Goal: Task Accomplishment & Management: Use online tool/utility

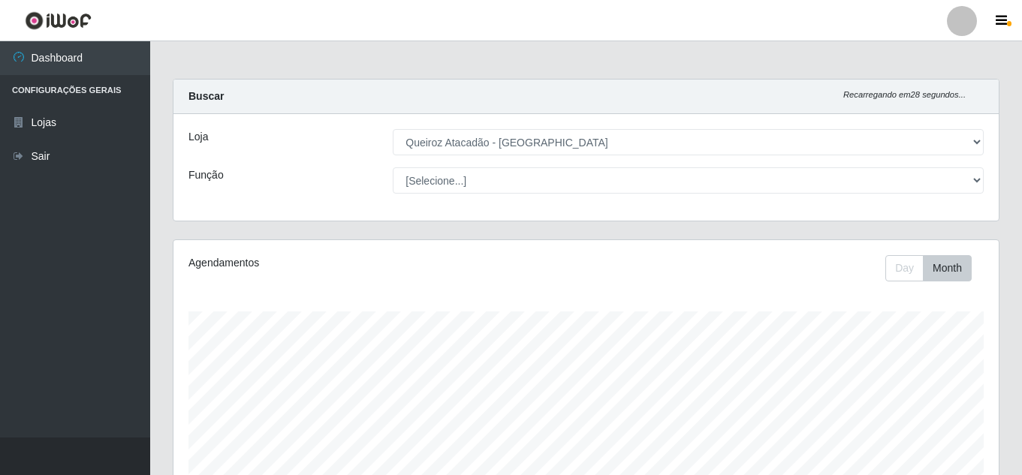
select select "225"
click at [393, 129] on select "[Selecione...] Queiroz Atacadão - [GEOGRAPHIC_DATA]" at bounding box center [688, 142] width 591 height 26
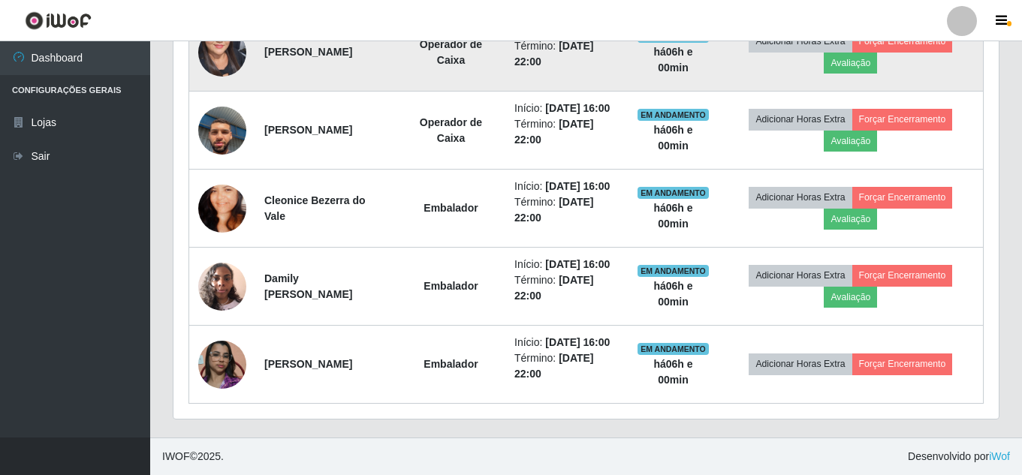
scroll to position [818, 0]
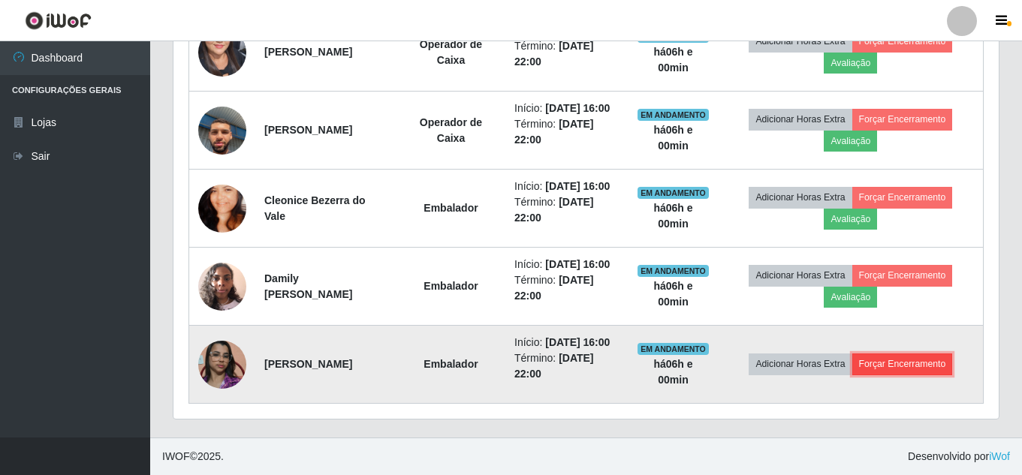
click at [931, 354] on button "Forçar Encerramento" at bounding box center [902, 364] width 101 height 21
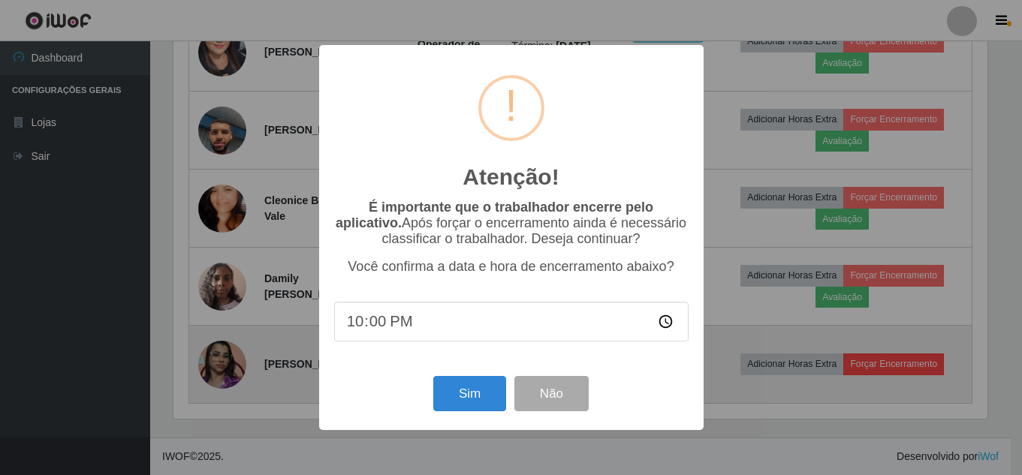
scroll to position [312, 818]
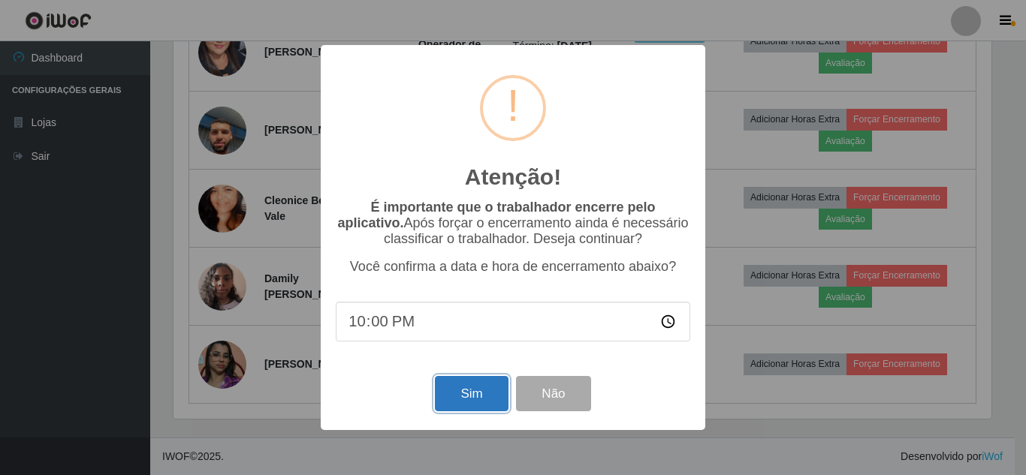
click at [489, 401] on button "Sim" at bounding box center [471, 393] width 73 height 35
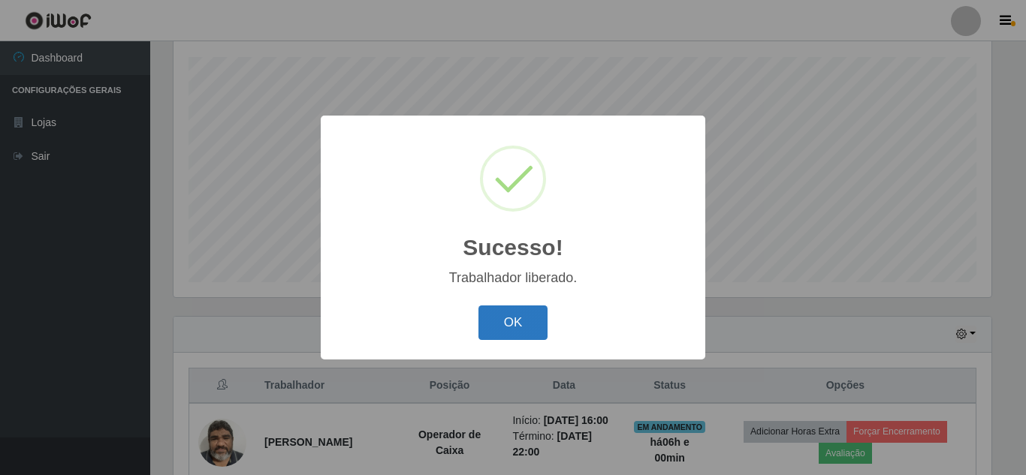
drag, startPoint x: 482, startPoint y: 342, endPoint x: 514, endPoint y: 329, distance: 34.3
click at [499, 335] on div "OK Cancel" at bounding box center [513, 322] width 354 height 43
click at [518, 327] on button "OK" at bounding box center [513, 323] width 70 height 35
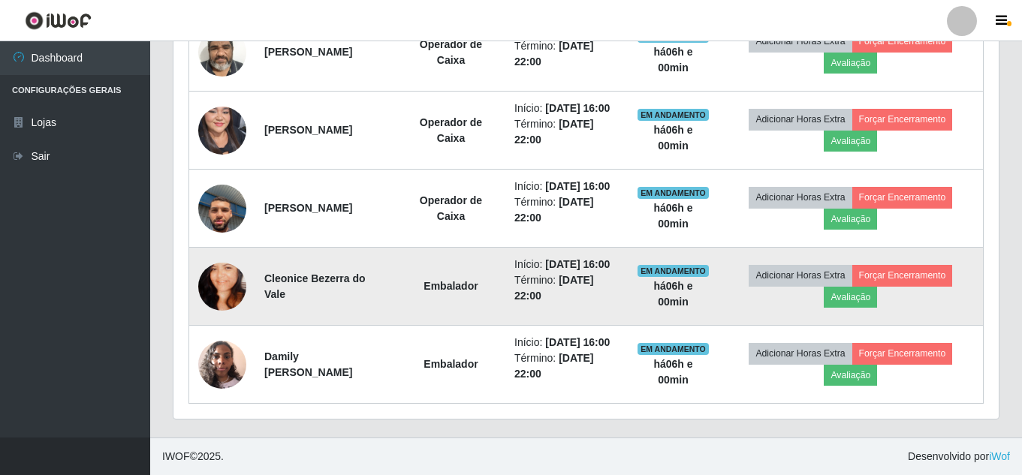
scroll to position [724, 0]
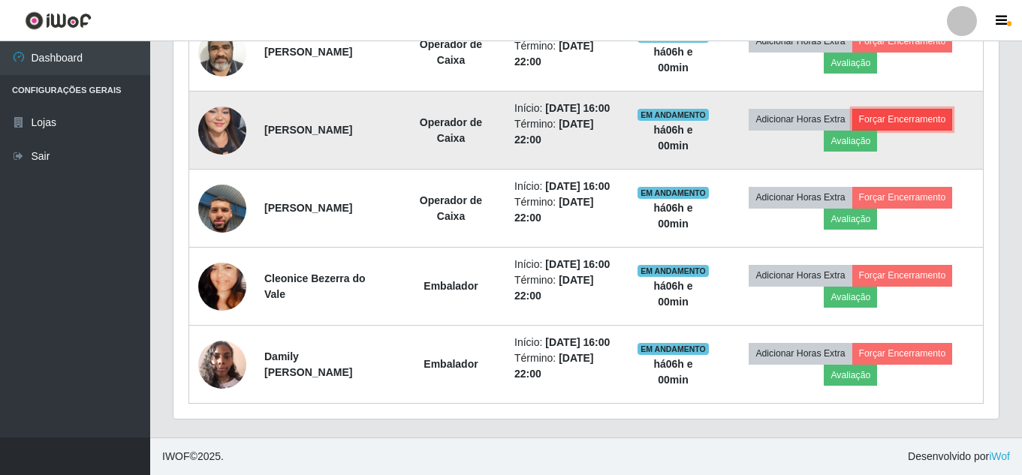
click at [912, 109] on button "Forçar Encerramento" at bounding box center [902, 119] width 101 height 21
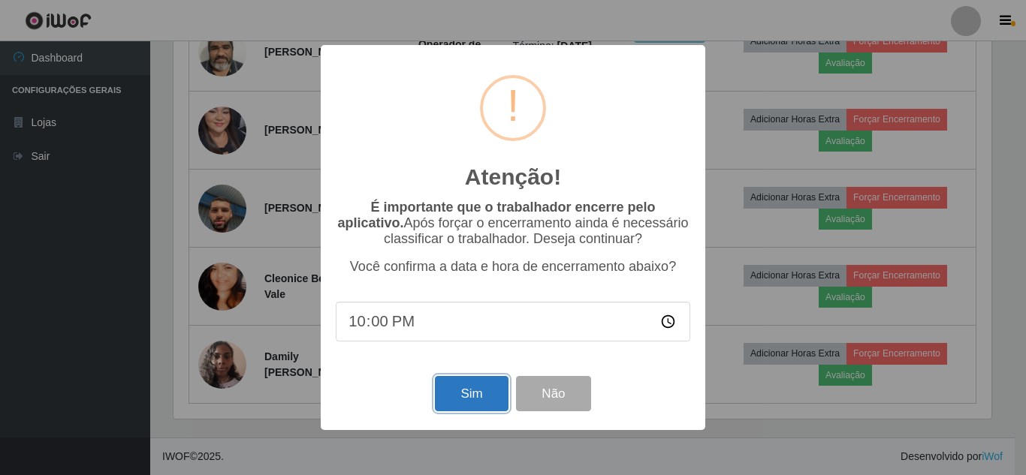
click at [466, 398] on button "Sim" at bounding box center [471, 393] width 73 height 35
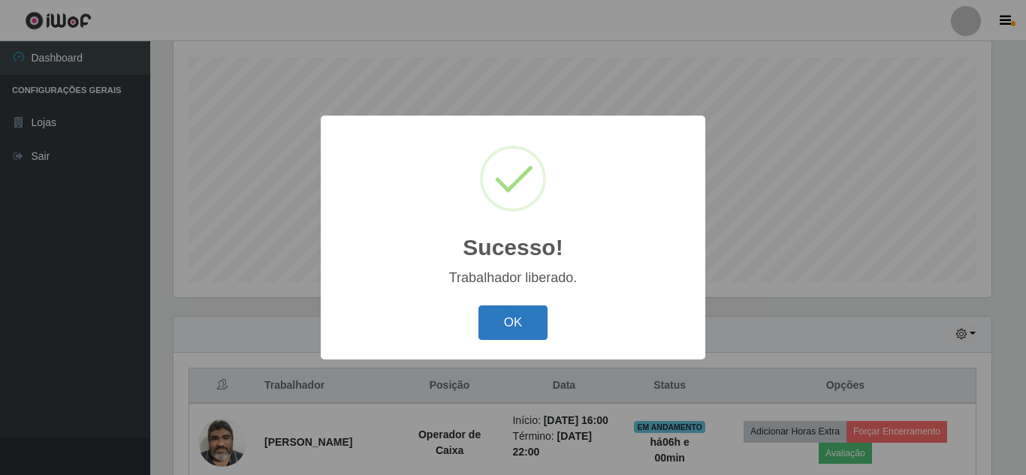
click at [523, 320] on button "OK" at bounding box center [513, 323] width 70 height 35
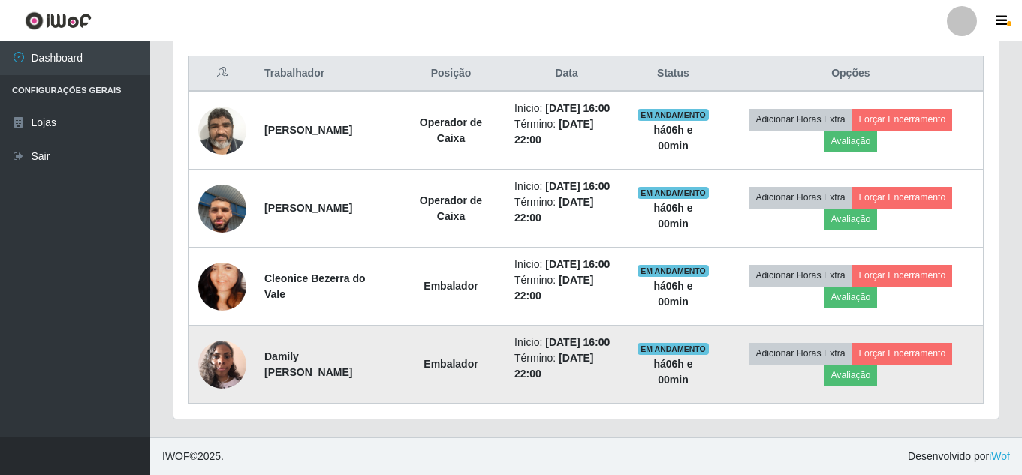
scroll to position [630, 0]
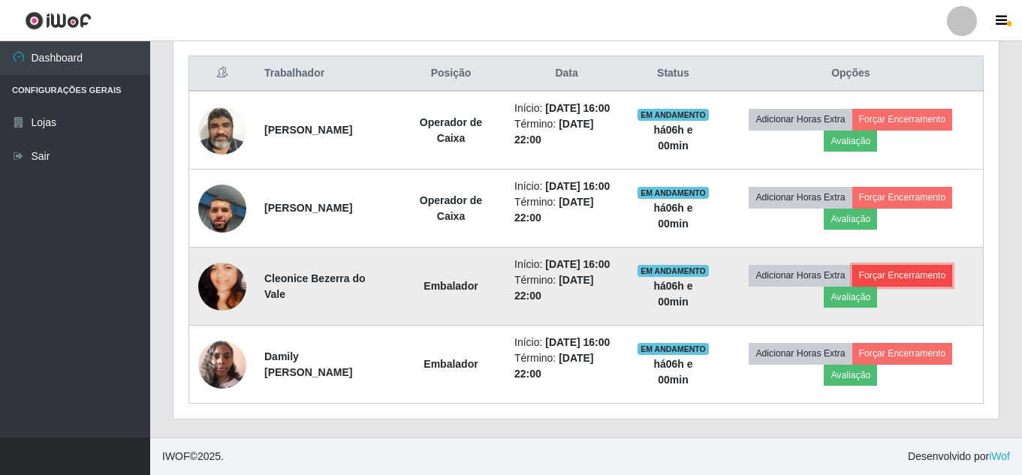
click at [918, 265] on button "Forçar Encerramento" at bounding box center [902, 275] width 101 height 21
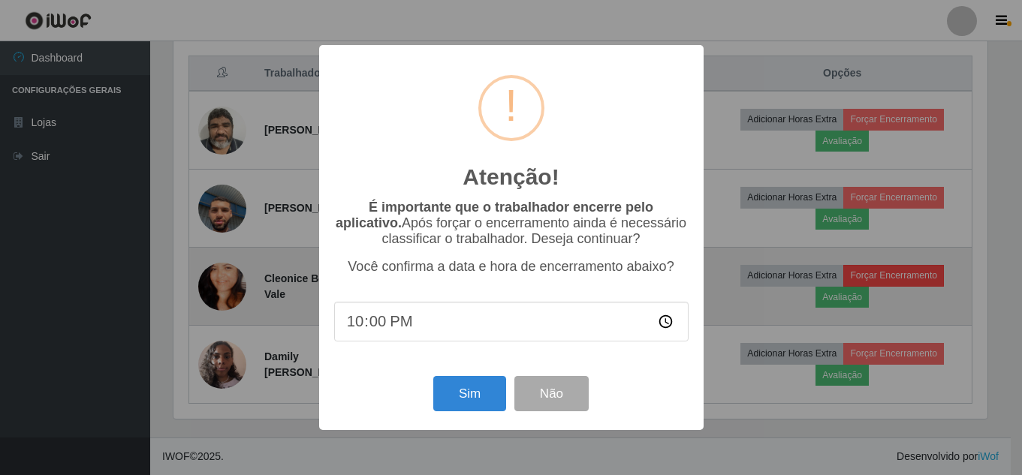
scroll to position [312, 818]
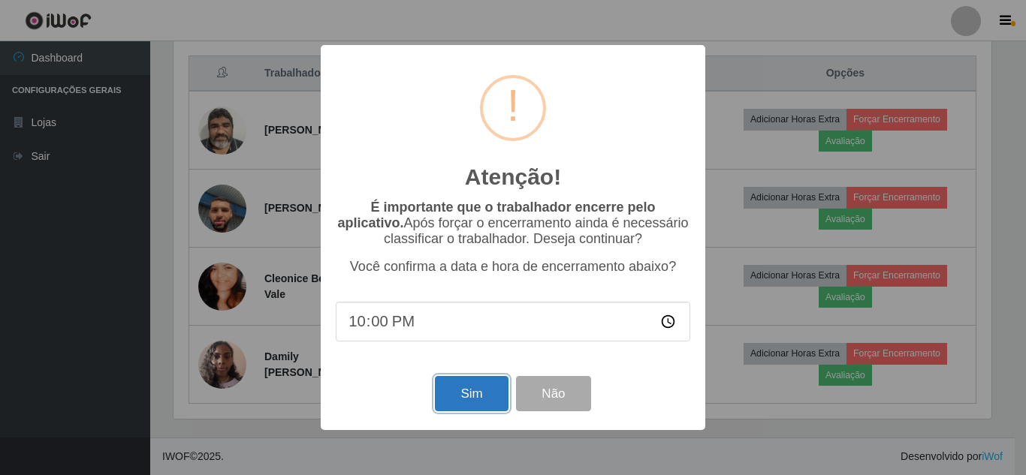
click at [454, 380] on button "Sim" at bounding box center [471, 393] width 73 height 35
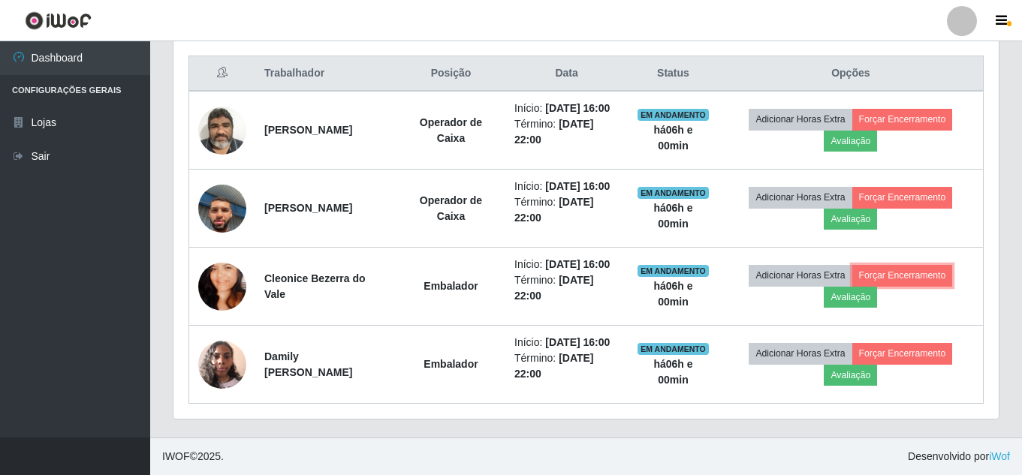
scroll to position [0, 0]
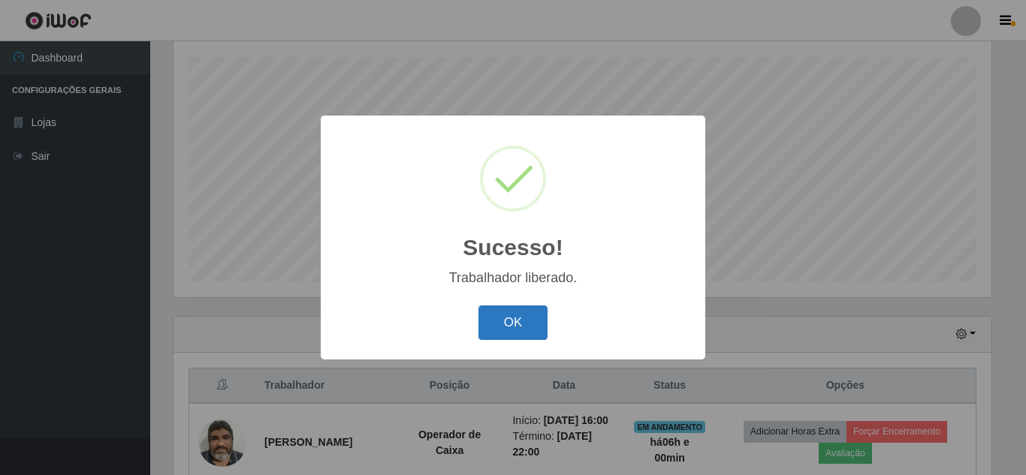
click at [517, 325] on button "OK" at bounding box center [513, 323] width 70 height 35
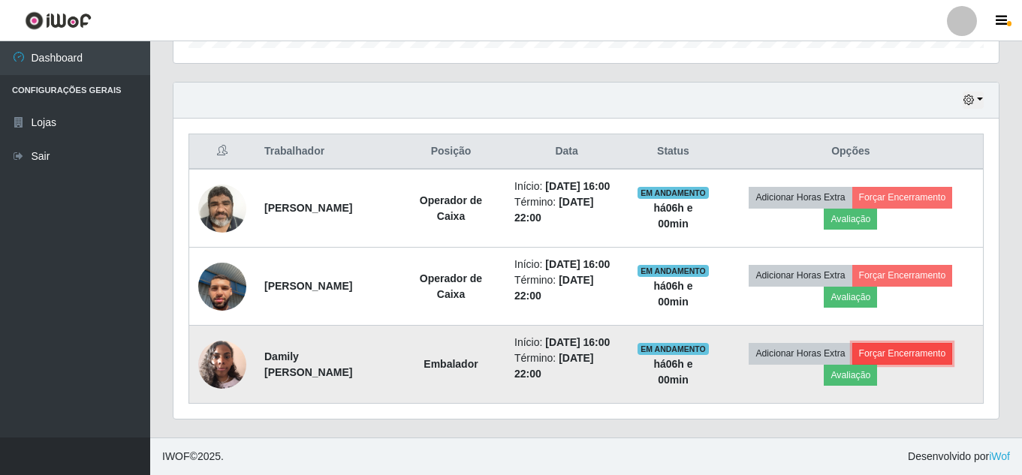
click at [890, 343] on button "Forçar Encerramento" at bounding box center [902, 353] width 101 height 21
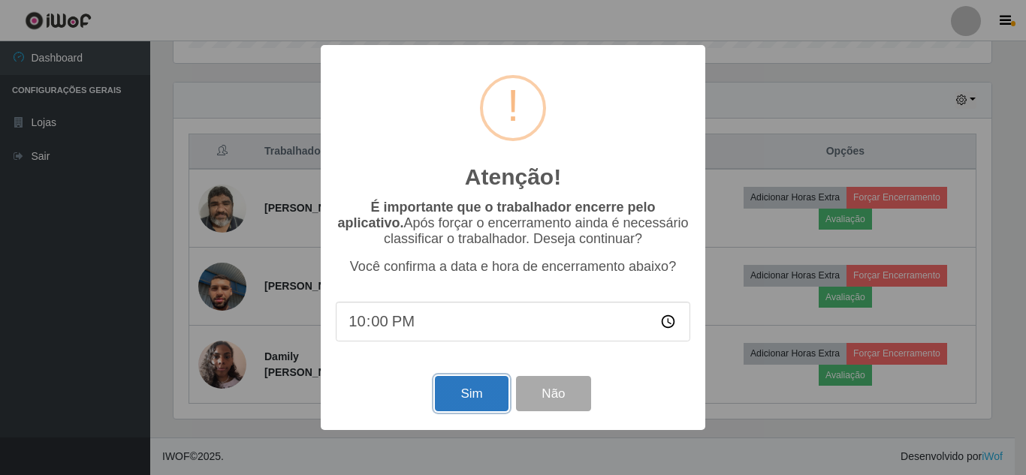
click at [496, 387] on button "Sim" at bounding box center [471, 393] width 73 height 35
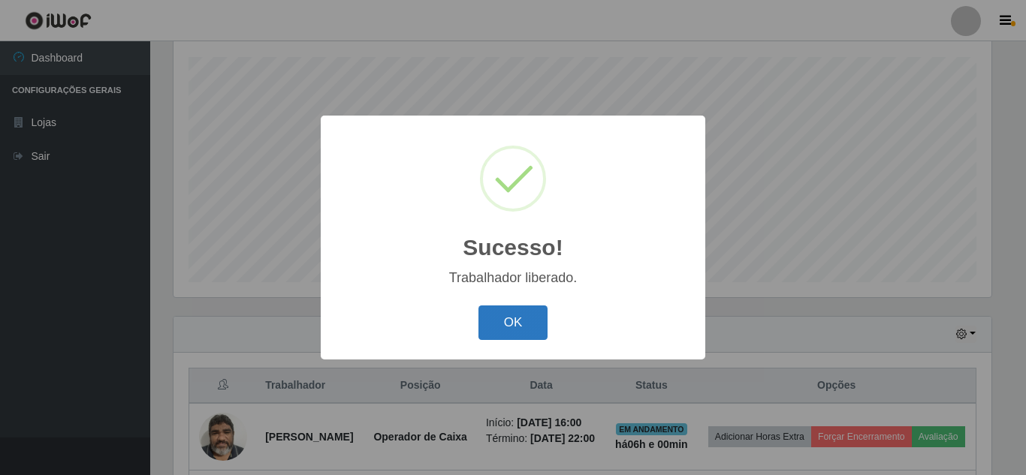
click at [539, 321] on button "OK" at bounding box center [513, 323] width 70 height 35
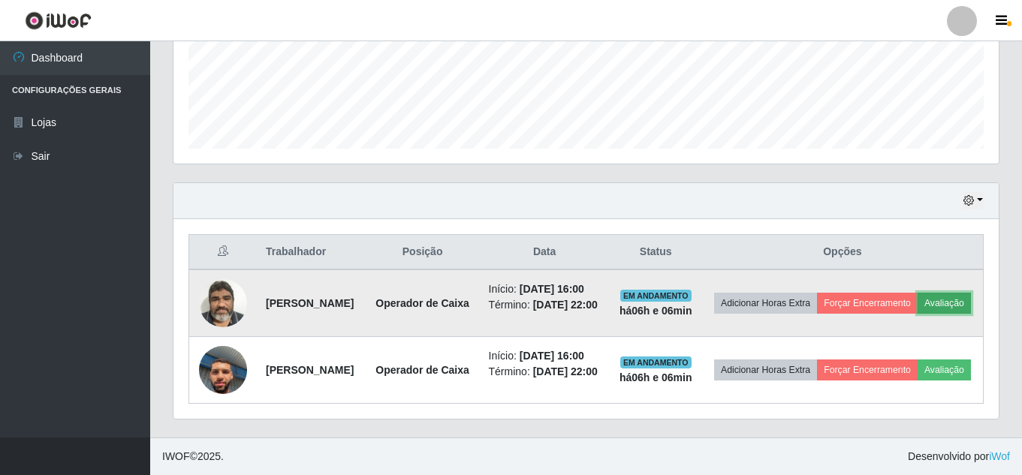
click at [918, 293] on button "Avaliação" at bounding box center [944, 303] width 53 height 21
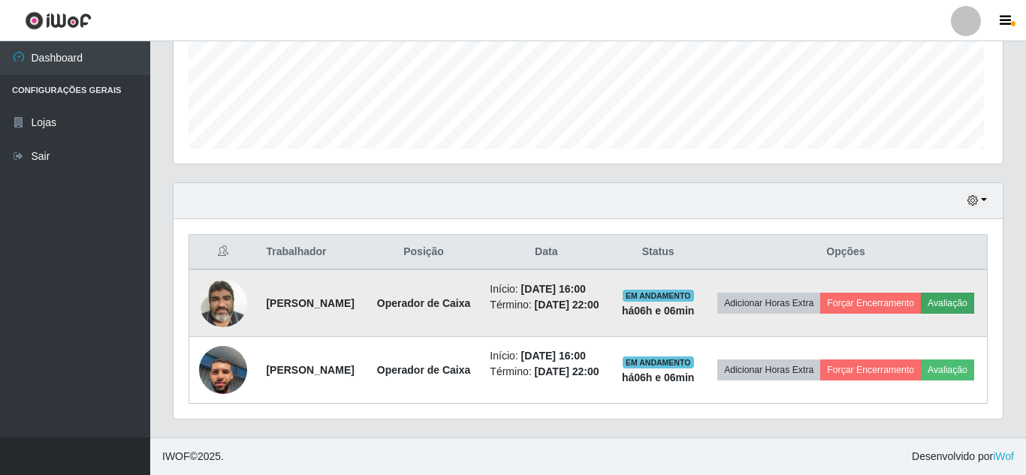
scroll to position [312, 818]
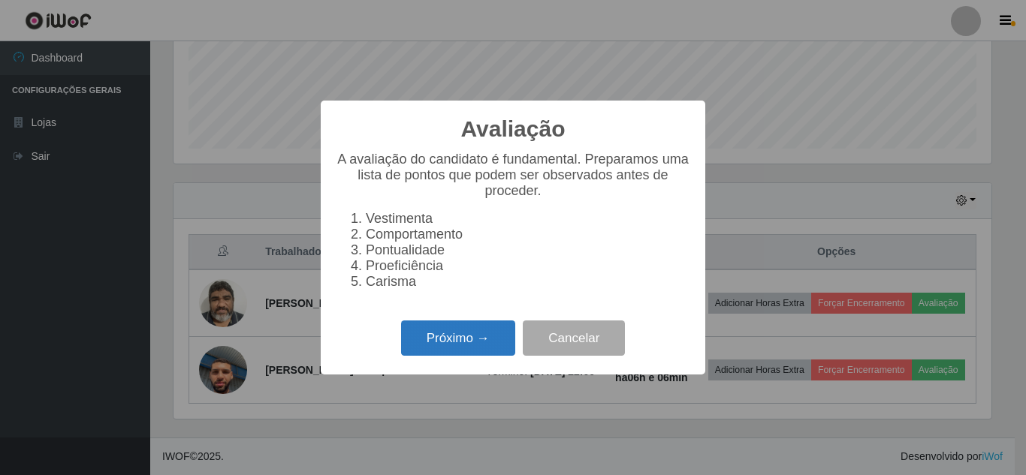
click at [462, 352] on button "Próximo →" at bounding box center [458, 338] width 114 height 35
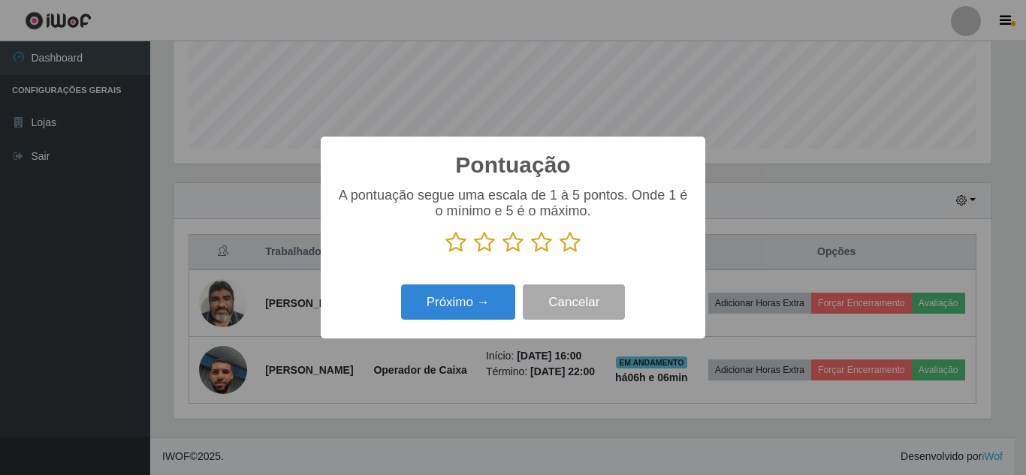
click at [580, 246] on icon at bounding box center [569, 242] width 21 height 23
click at [559, 254] on input "radio" at bounding box center [559, 254] width 0 height 0
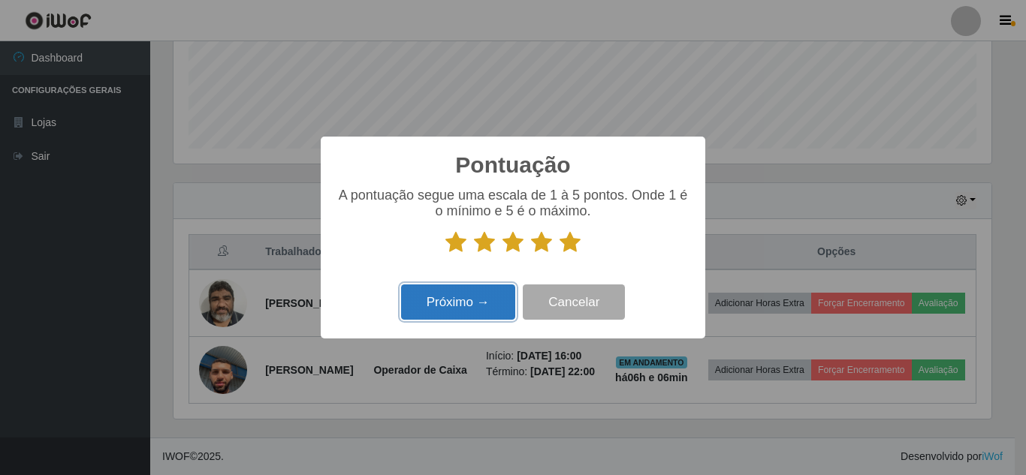
click at [454, 305] on button "Próximo →" at bounding box center [458, 302] width 114 height 35
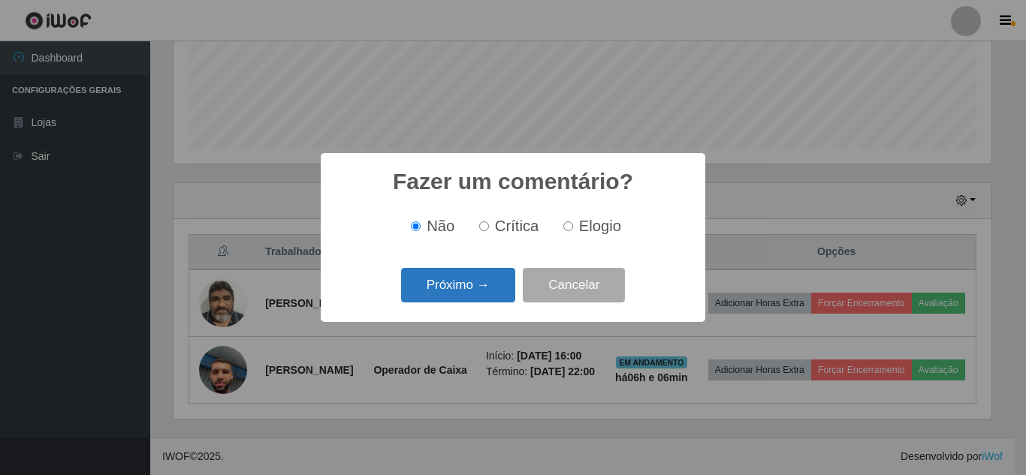
click at [457, 290] on button "Próximo →" at bounding box center [458, 285] width 114 height 35
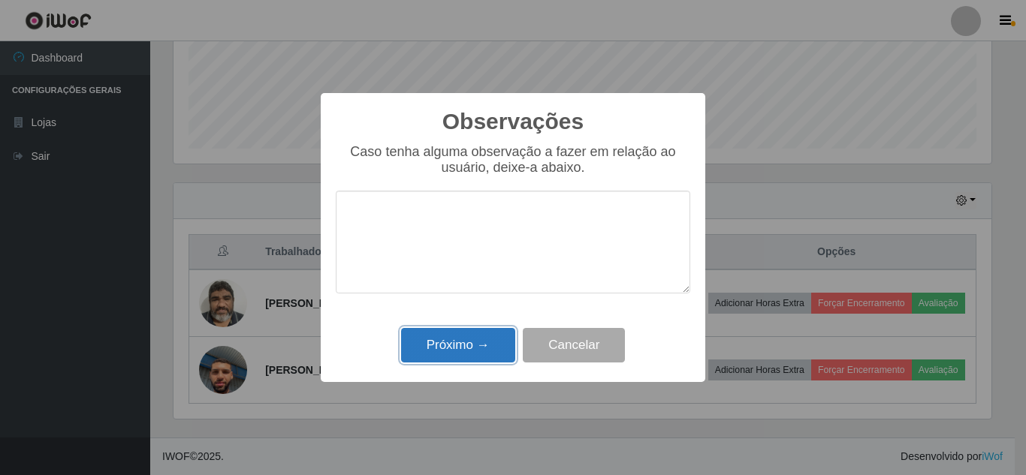
click at [432, 351] on button "Próximo →" at bounding box center [458, 345] width 114 height 35
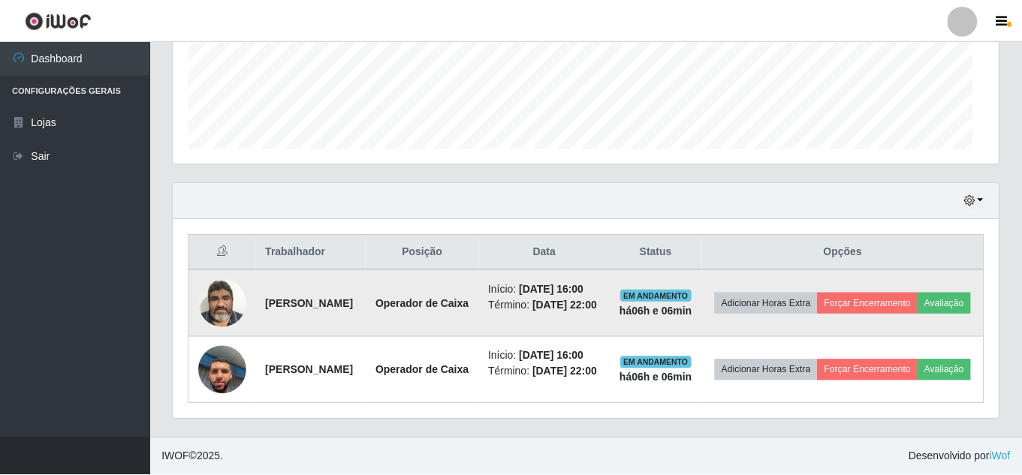
scroll to position [312, 825]
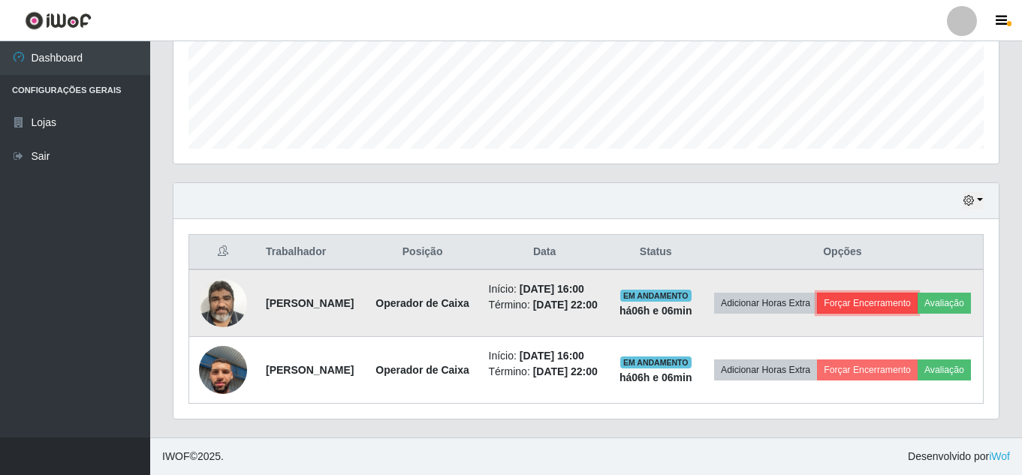
click at [899, 293] on button "Forçar Encerramento" at bounding box center [867, 303] width 101 height 21
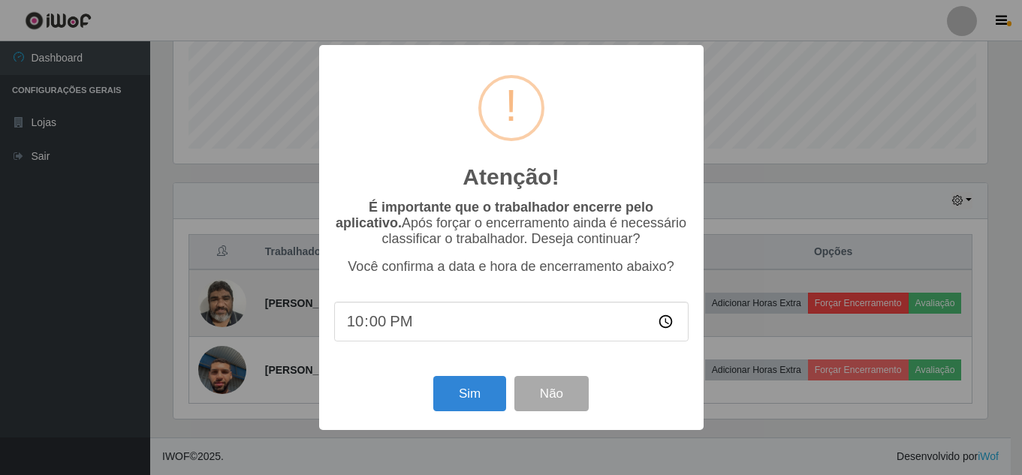
scroll to position [312, 818]
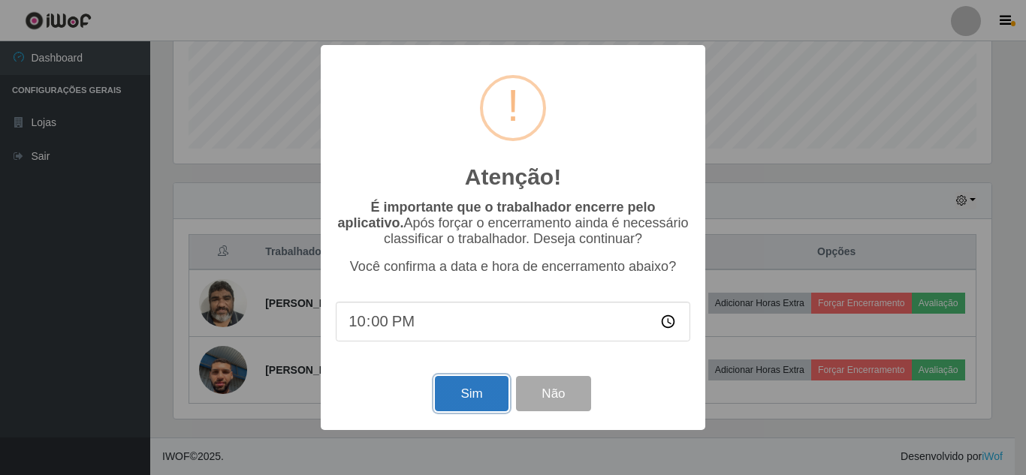
click at [484, 390] on button "Sim" at bounding box center [471, 393] width 73 height 35
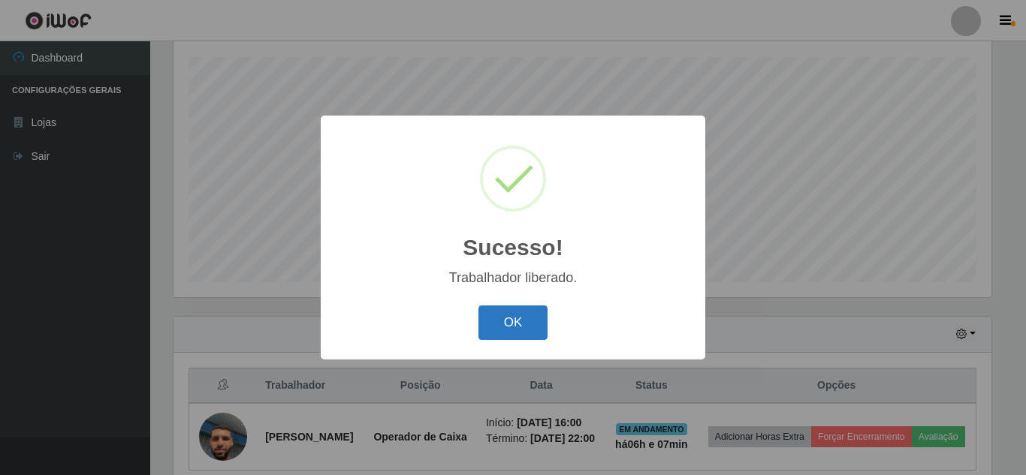
click at [511, 329] on button "OK" at bounding box center [513, 323] width 70 height 35
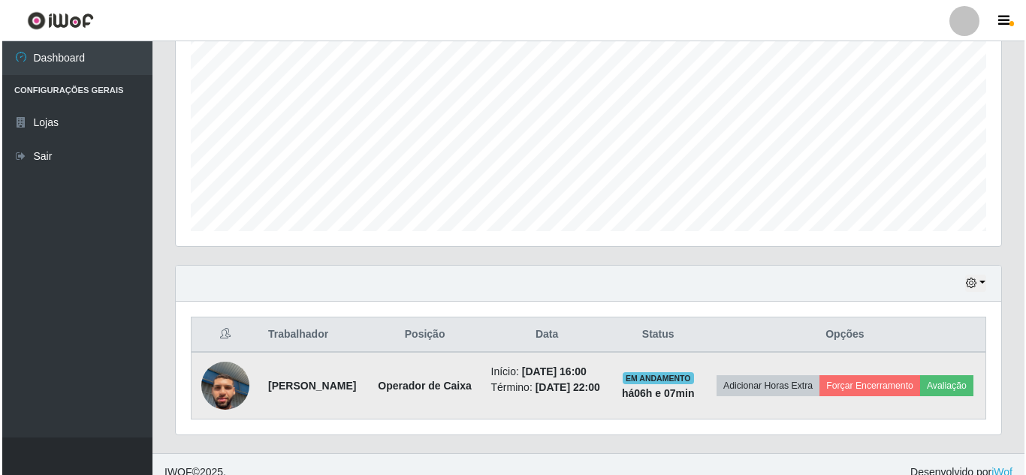
scroll to position [348, 0]
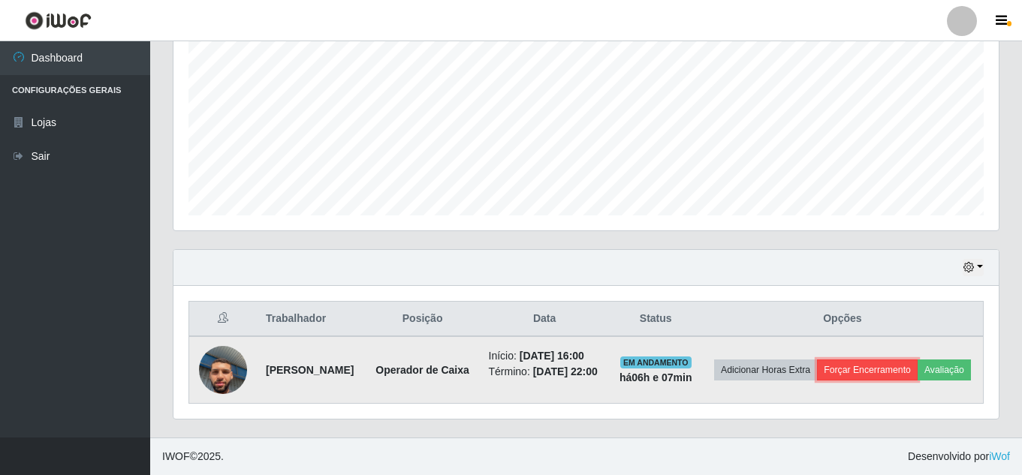
click at [910, 360] on button "Forçar Encerramento" at bounding box center [867, 370] width 101 height 21
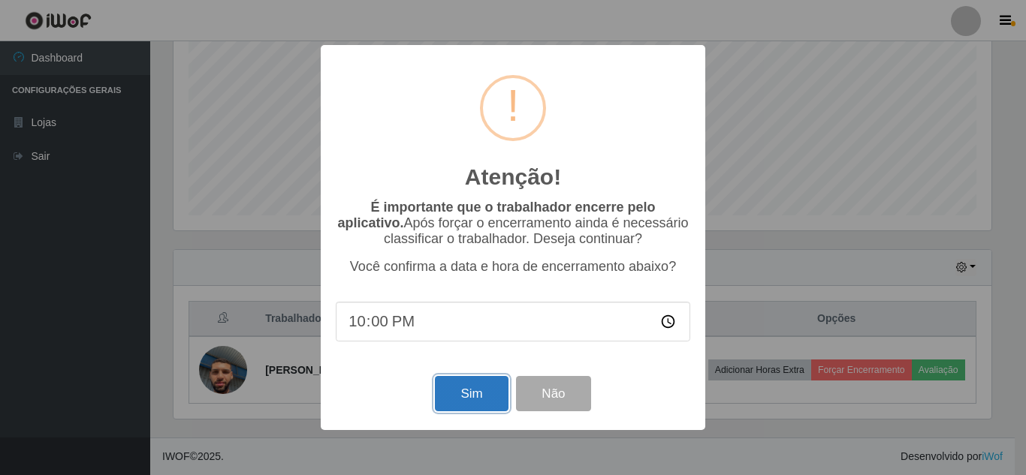
click at [479, 393] on button "Sim" at bounding box center [471, 393] width 73 height 35
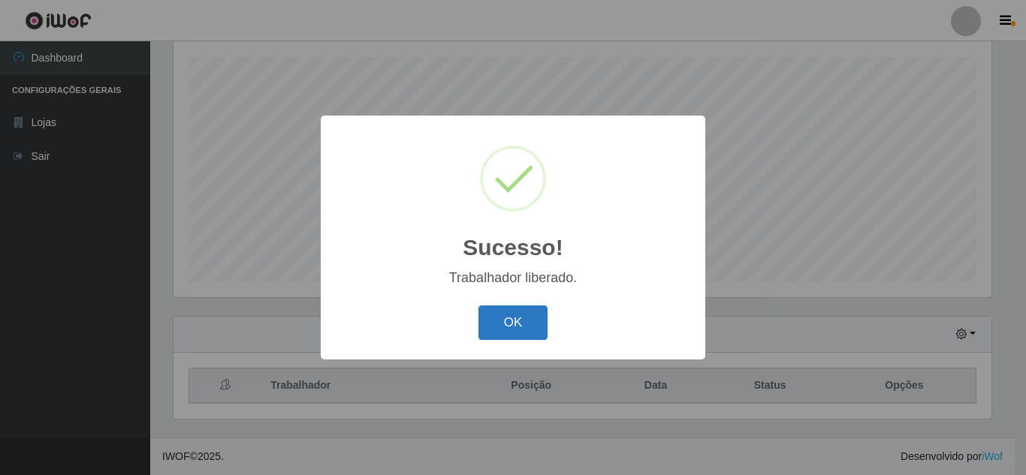
click at [528, 325] on button "OK" at bounding box center [513, 323] width 70 height 35
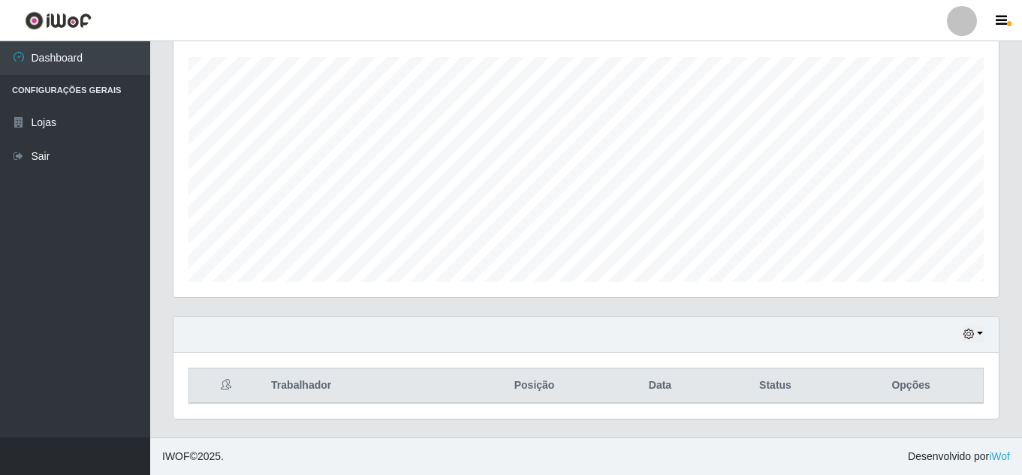
scroll to position [0, 0]
